Goal: Task Accomplishment & Management: Manage account settings

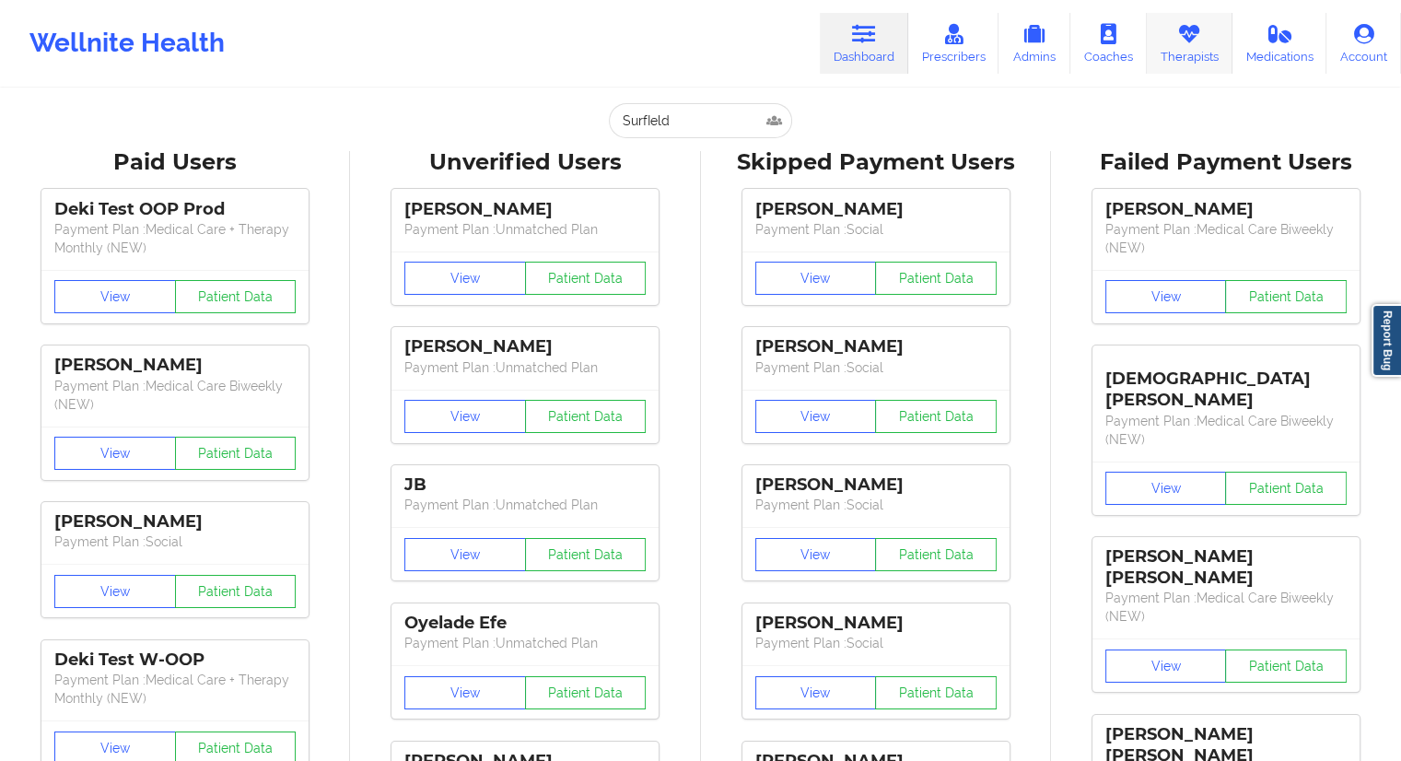
click at [1163, 55] on link "Therapists" at bounding box center [1189, 43] width 86 height 61
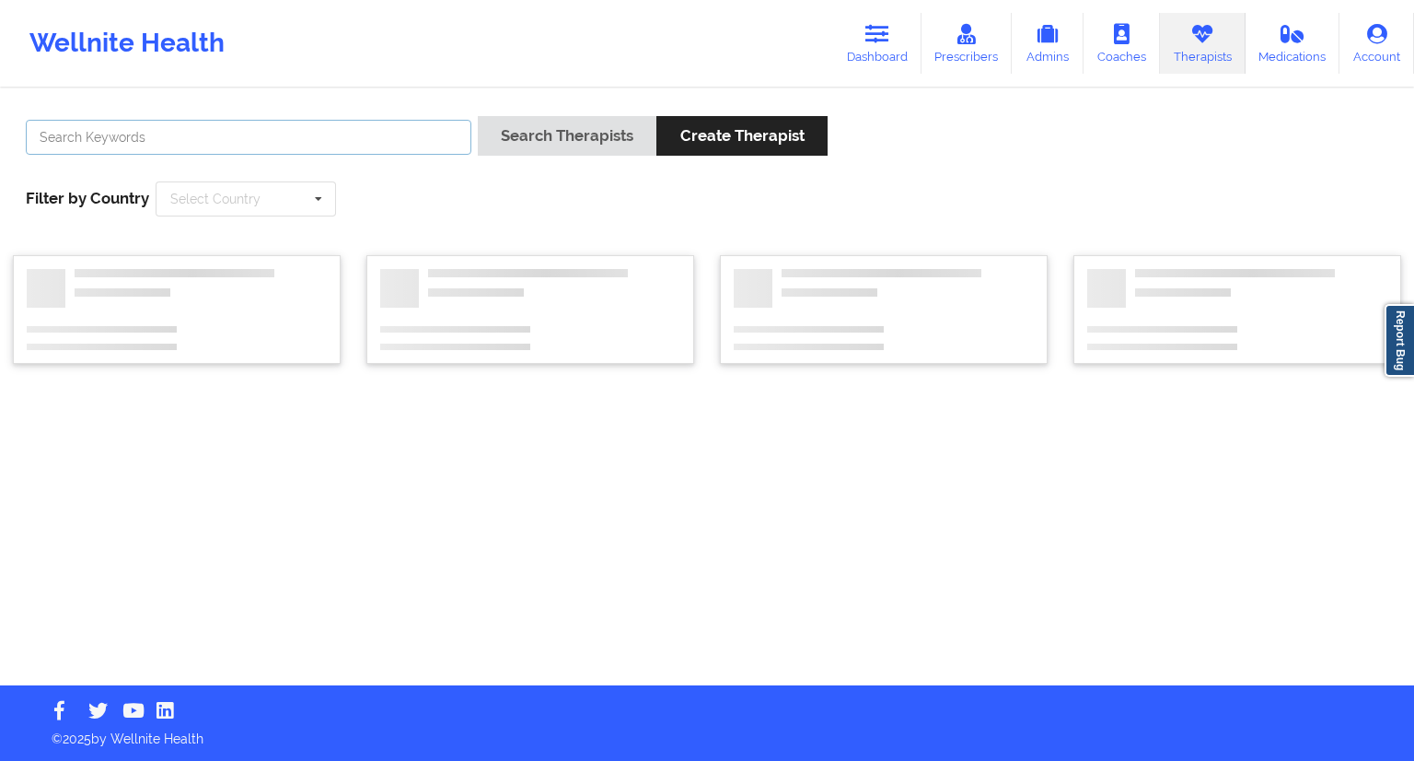
click at [329, 149] on input "text" at bounding box center [249, 137] width 446 height 35
paste input "[PERSON_NAME]"
type input "[PERSON_NAME]"
click at [490, 147] on button "Search Therapists" at bounding box center [567, 136] width 179 height 40
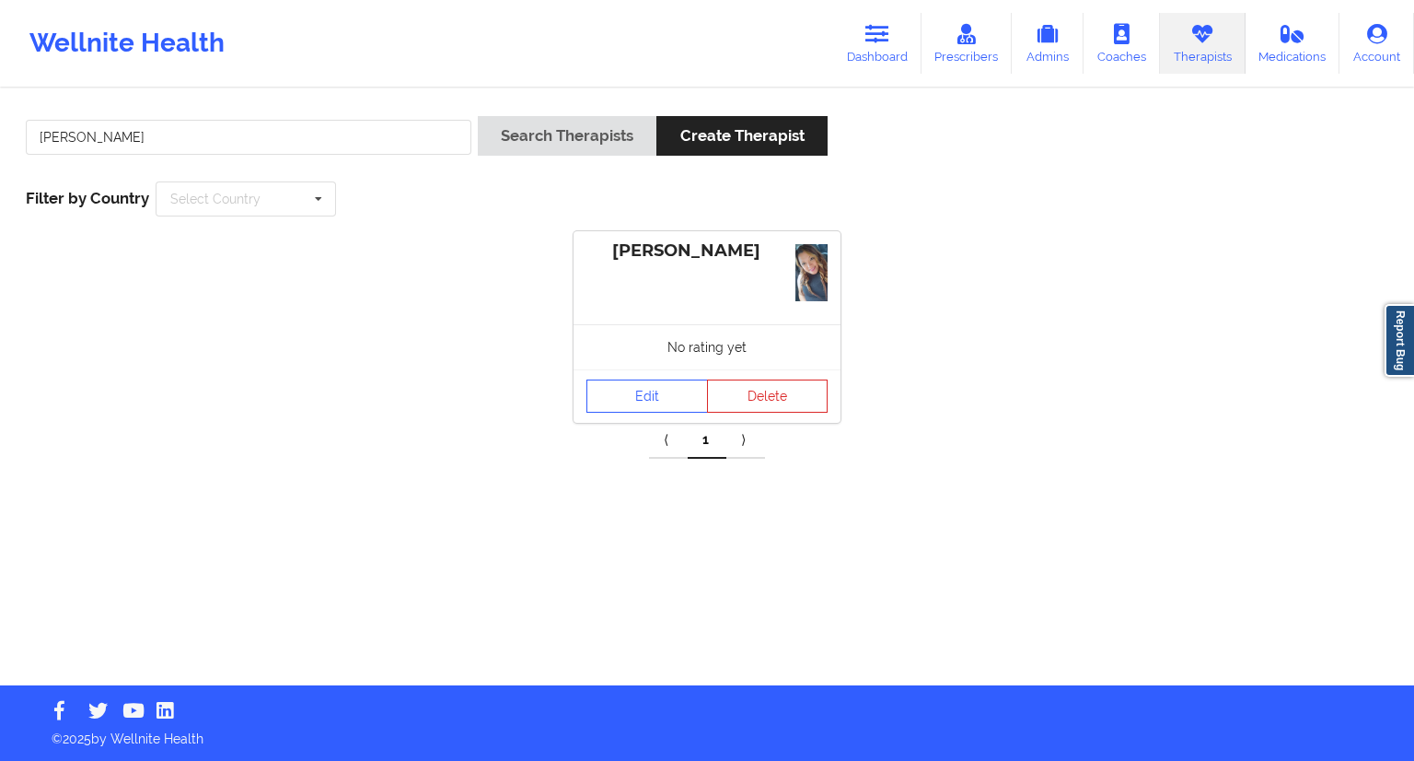
click at [641, 413] on div "Edit Delete" at bounding box center [707, 395] width 267 height 53
click at [641, 400] on link "Edit" at bounding box center [648, 395] width 122 height 33
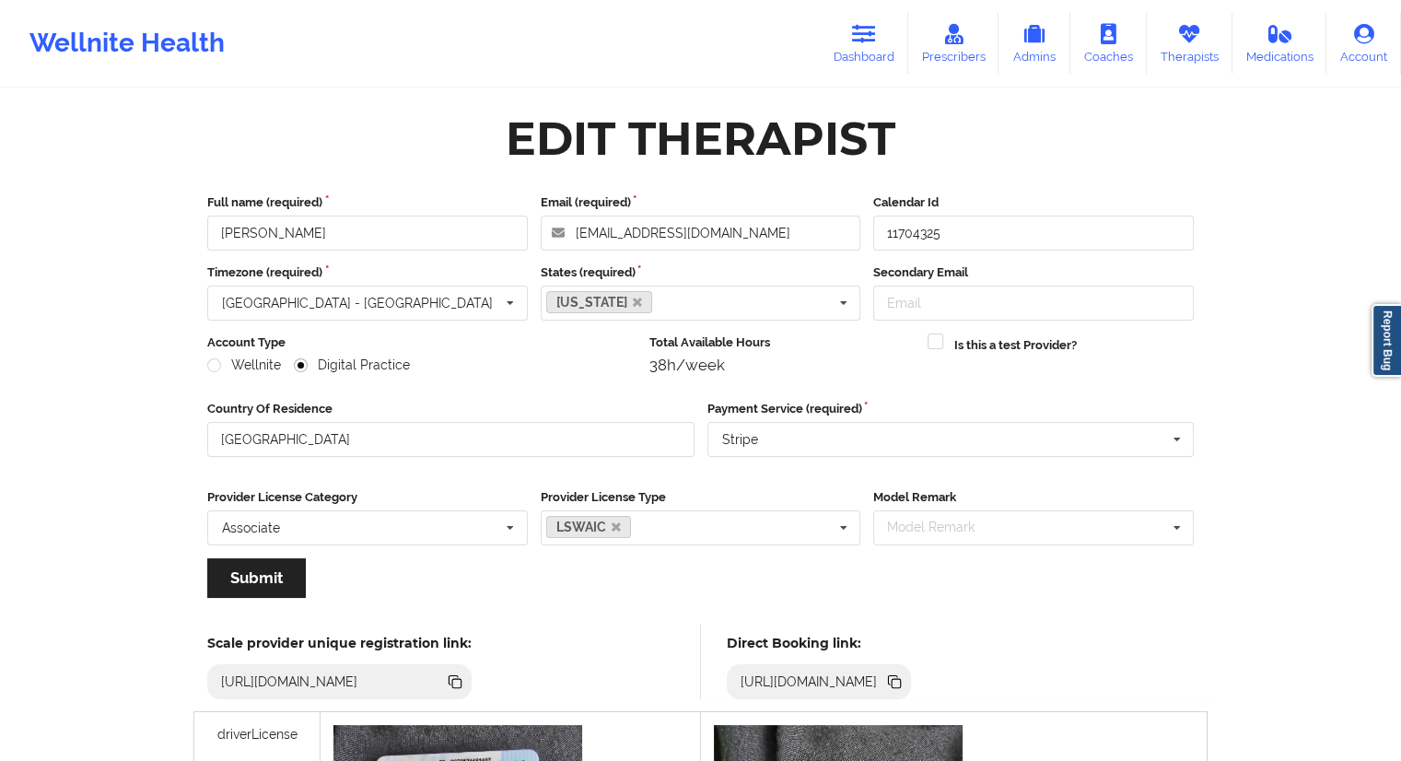
click at [898, 677] on icon at bounding box center [893, 679] width 9 height 9
